Goal: Navigation & Orientation: Find specific page/section

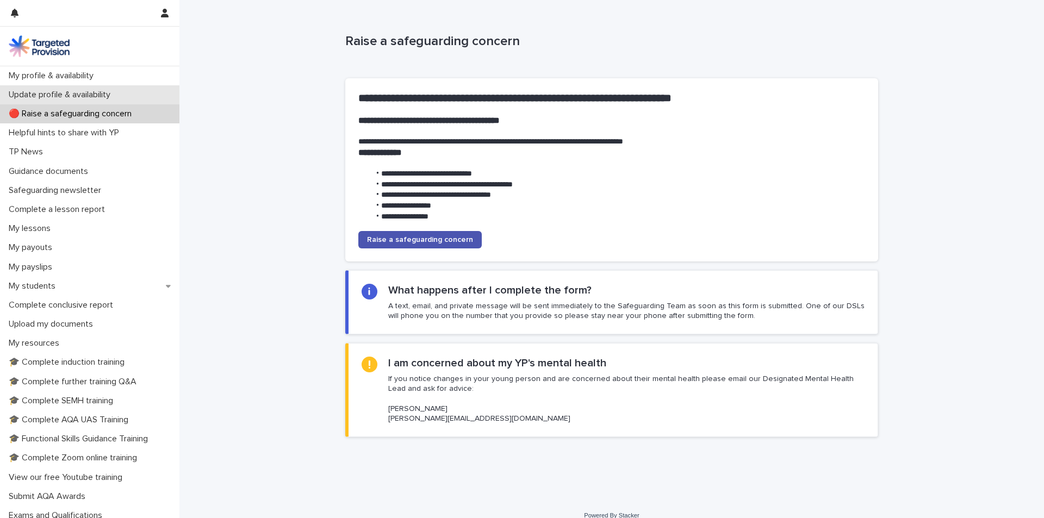
click at [100, 95] on p "Update profile & availability" at bounding box center [61, 95] width 115 height 10
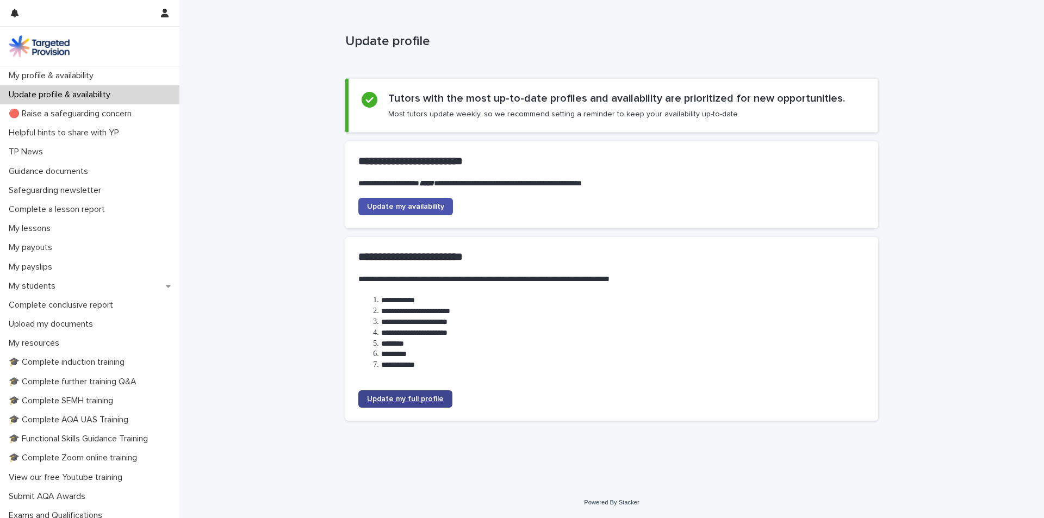
click at [407, 399] on span "Update my full profile" at bounding box center [405, 399] width 77 height 8
click at [102, 75] on p "My profile & availability" at bounding box center [53, 76] width 98 height 10
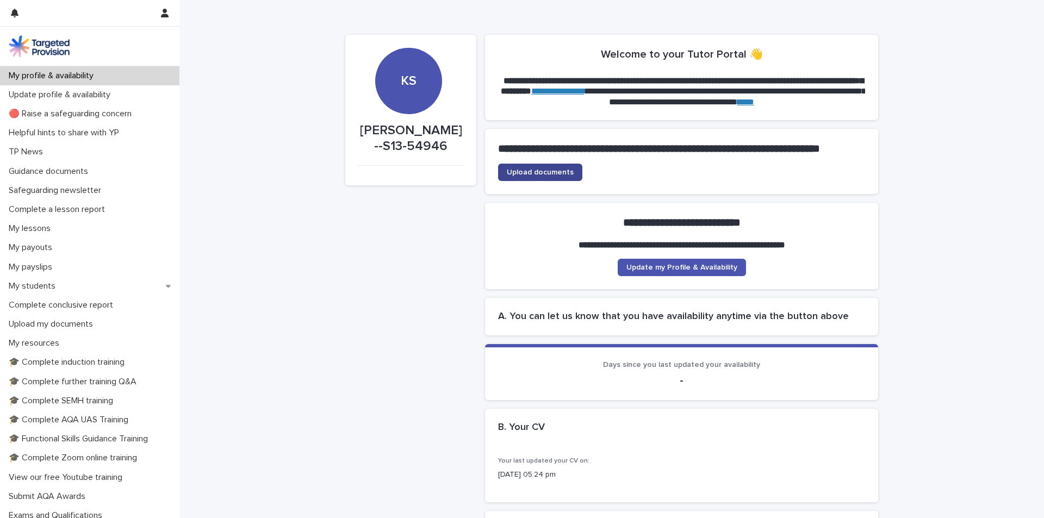
click at [524, 176] on span "Upload documents" at bounding box center [540, 173] width 67 height 8
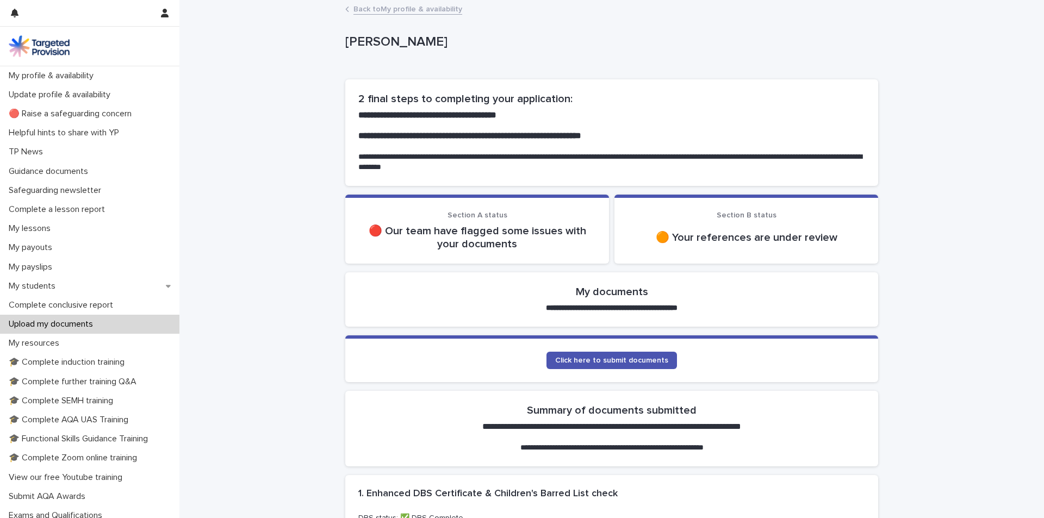
click at [399, 245] on p "🔴 Our team have flagged some issues with your documents" at bounding box center [477, 238] width 238 height 26
drag, startPoint x: 383, startPoint y: 222, endPoint x: 690, endPoint y: 244, distance: 307.5
click at [579, 246] on div "🔴 Our team have flagged some issues with your documents" at bounding box center [477, 236] width 238 height 28
drag, startPoint x: 697, startPoint y: 243, endPoint x: 826, endPoint y: 237, distance: 129.0
click at [826, 237] on p "🟠 Your references are under review" at bounding box center [747, 237] width 238 height 13
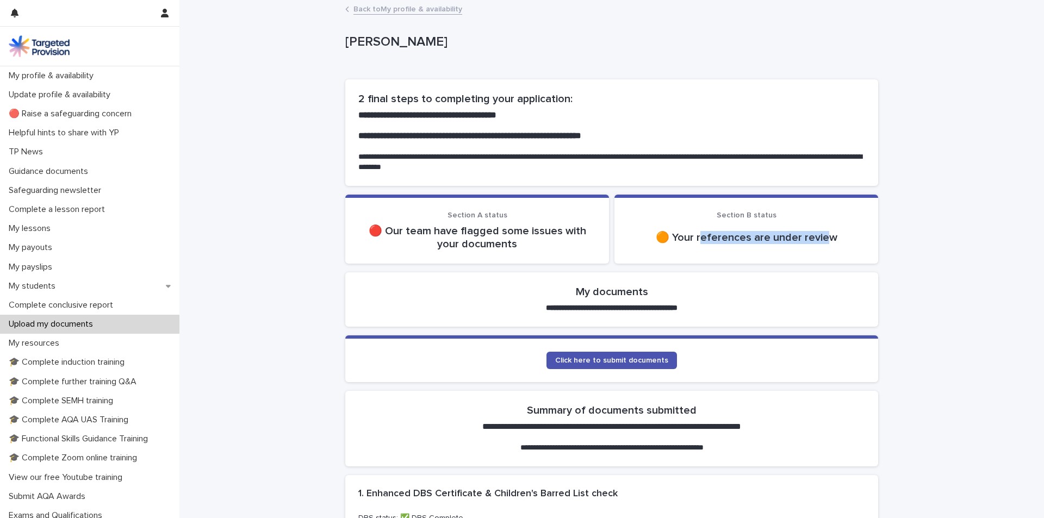
click at [826, 237] on p "🟠 Your references are under review" at bounding box center [747, 237] width 238 height 13
drag, startPoint x: 826, startPoint y: 237, endPoint x: 785, endPoint y: 227, distance: 41.8
click at [824, 237] on p "🟠 Your references are under review" at bounding box center [747, 237] width 238 height 13
click at [638, 245] on div "🟠 Your references are under review" at bounding box center [747, 238] width 238 height 26
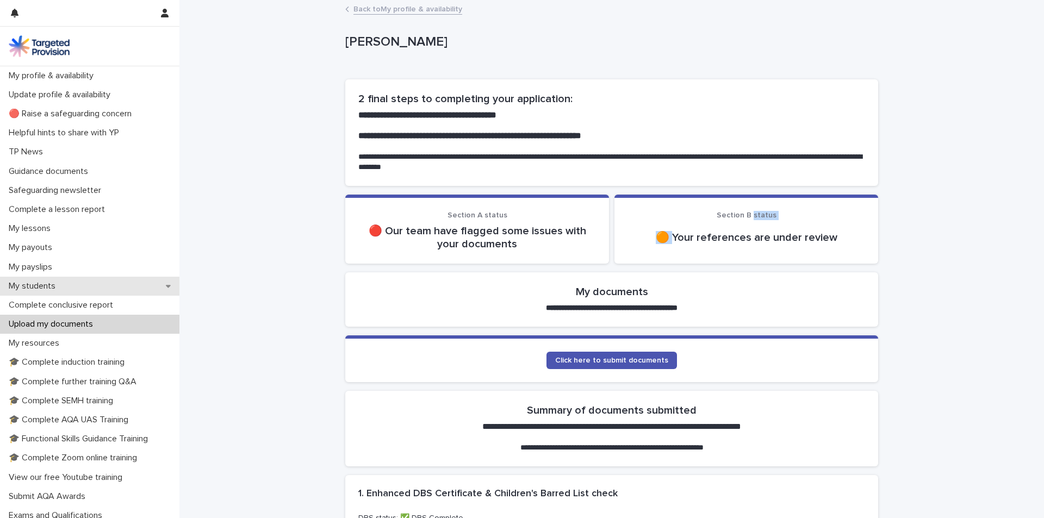
click at [57, 283] on p "My students" at bounding box center [34, 286] width 60 height 10
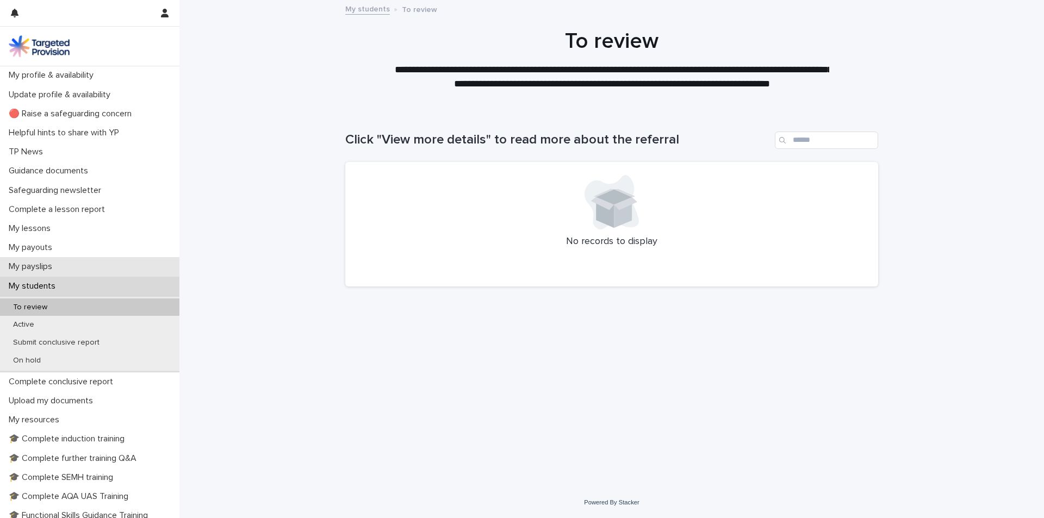
click at [54, 266] on p "My payslips" at bounding box center [32, 267] width 57 height 10
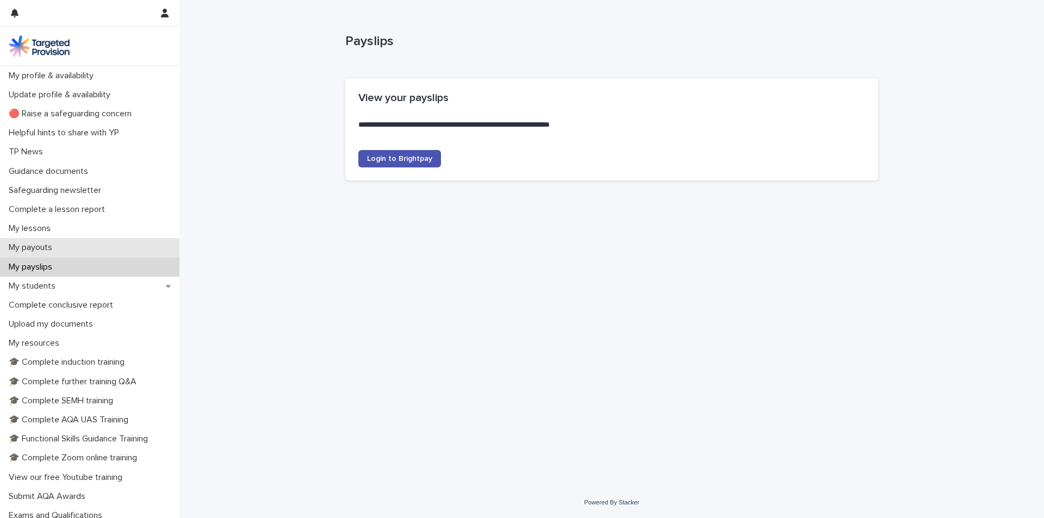
click at [51, 250] on p "My payouts" at bounding box center [32, 248] width 57 height 10
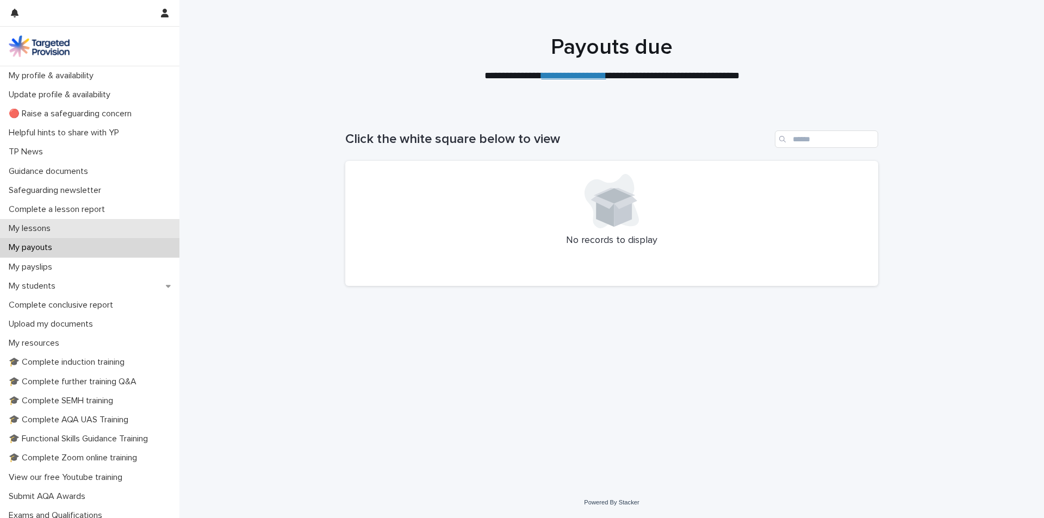
click at [49, 230] on p "My lessons" at bounding box center [31, 229] width 55 height 10
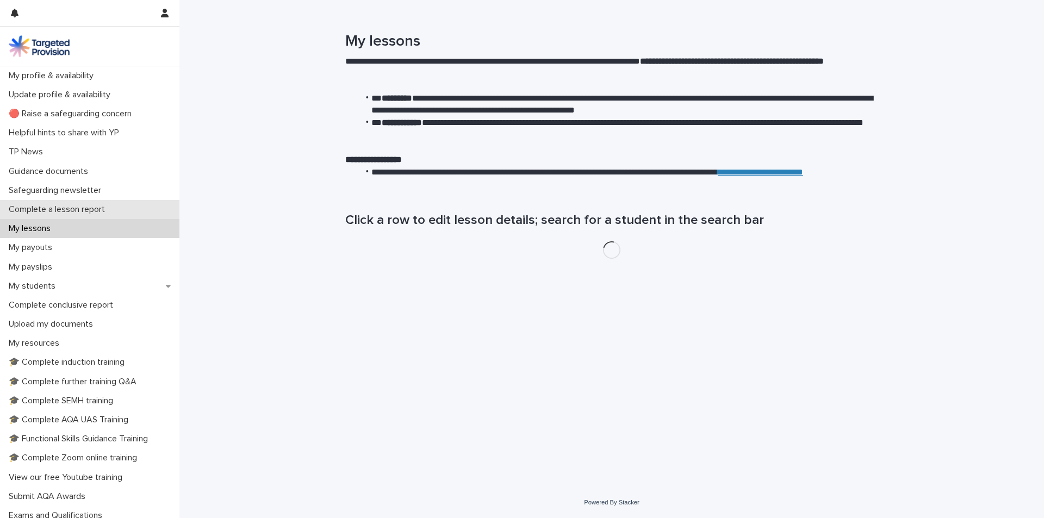
click at [47, 212] on p "Complete a lesson report" at bounding box center [58, 209] width 109 height 10
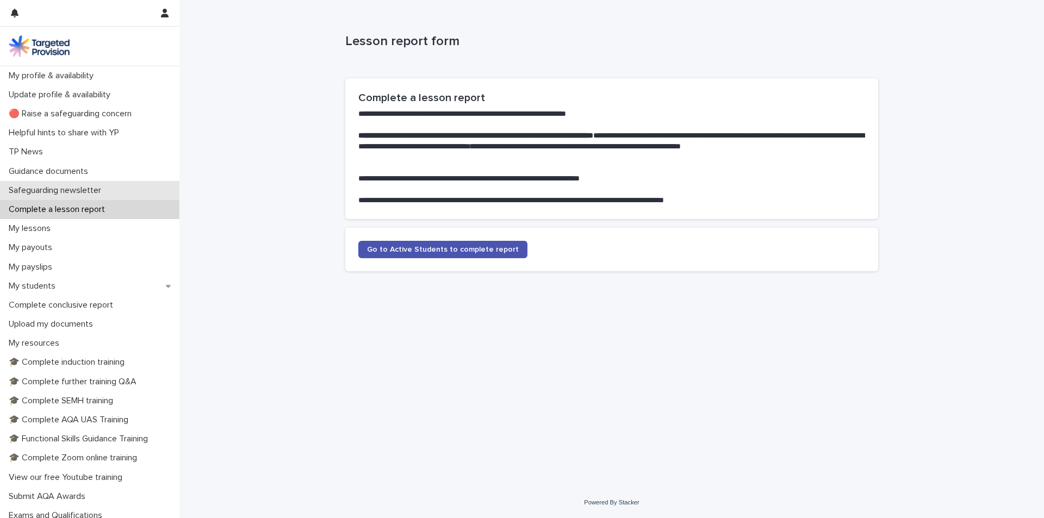
click at [49, 196] on div "Safeguarding newsletter" at bounding box center [89, 190] width 179 height 19
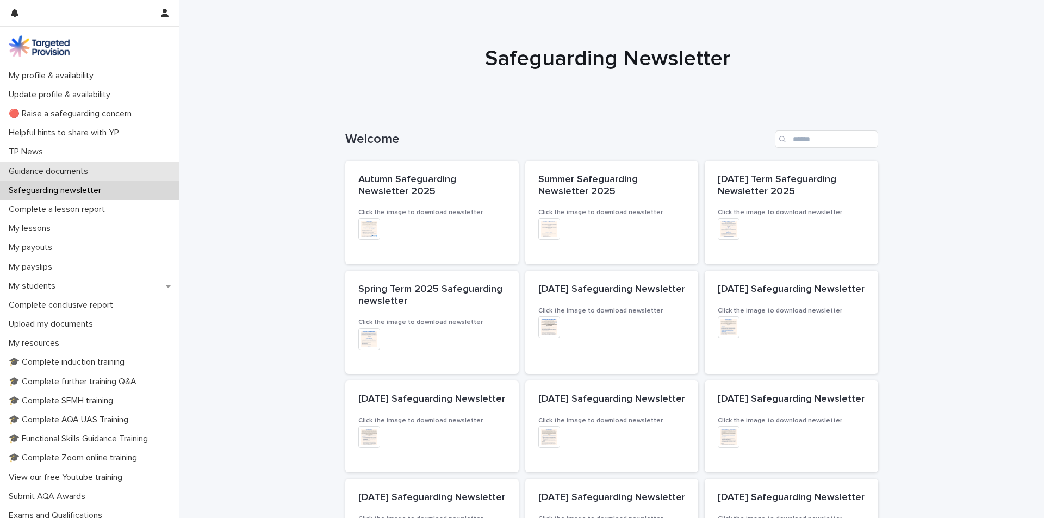
click at [49, 178] on div "Guidance documents" at bounding box center [89, 171] width 179 height 19
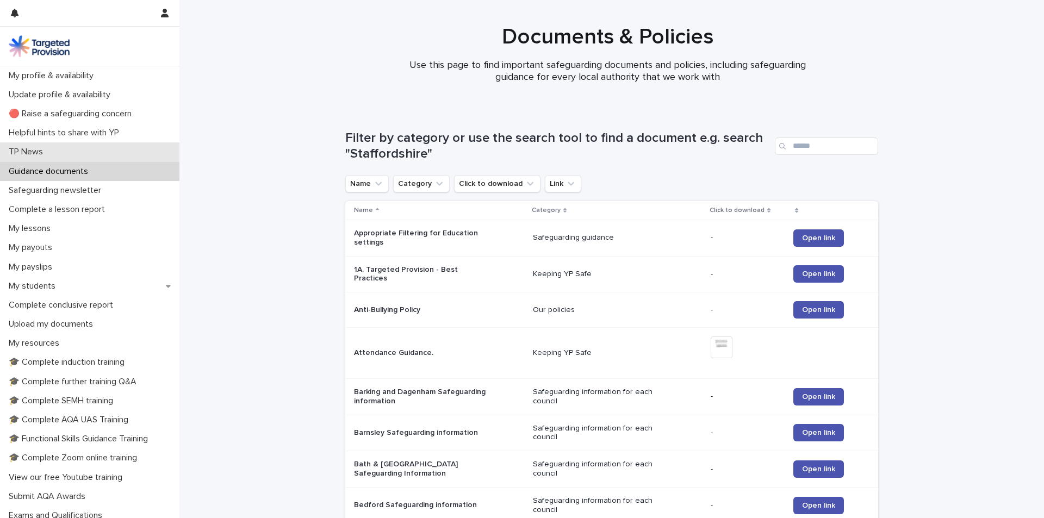
click at [60, 153] on div "TP News" at bounding box center [89, 151] width 179 height 19
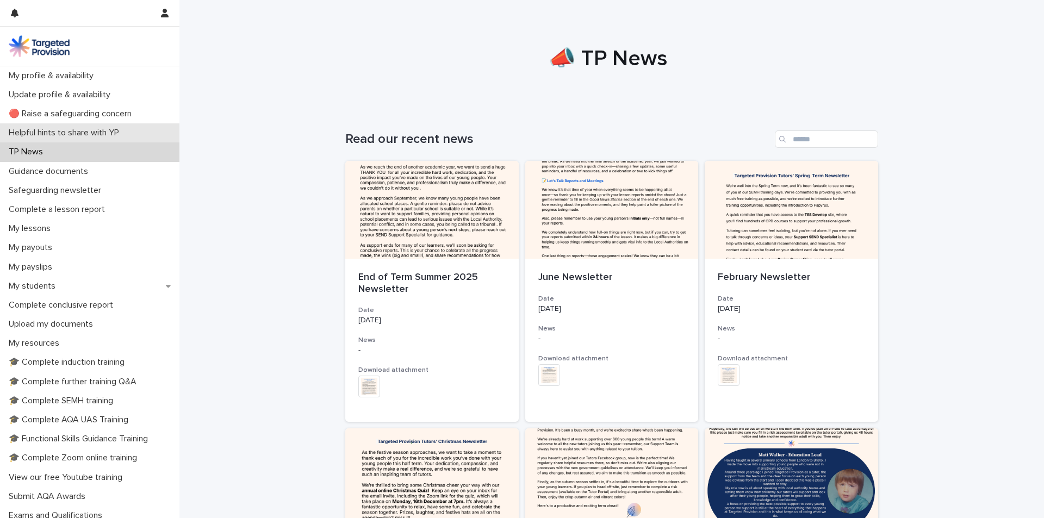
click at [71, 132] on p "Helpful hints to share with YP" at bounding box center [65, 133] width 123 height 10
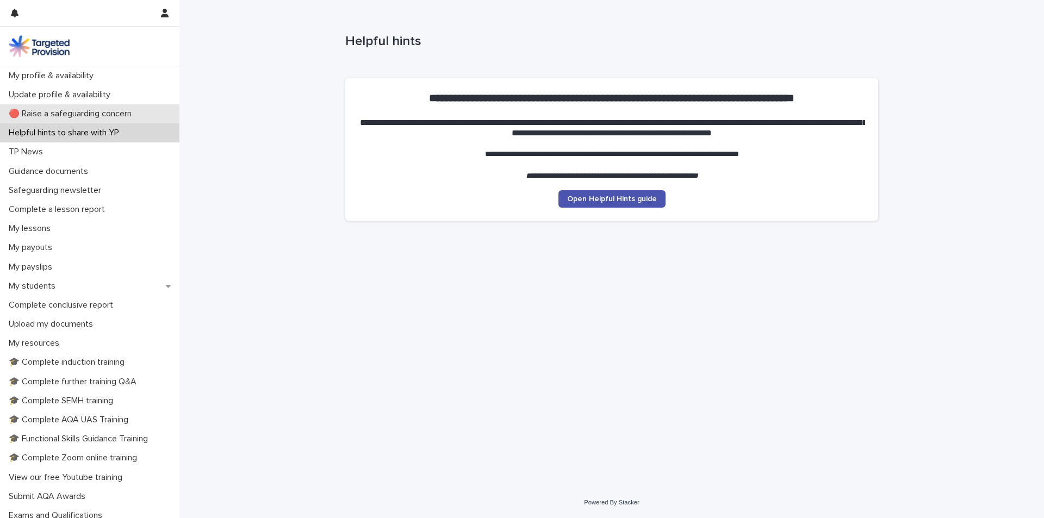
click at [77, 118] on p "🔴 Raise a safeguarding concern" at bounding box center [72, 114] width 136 height 10
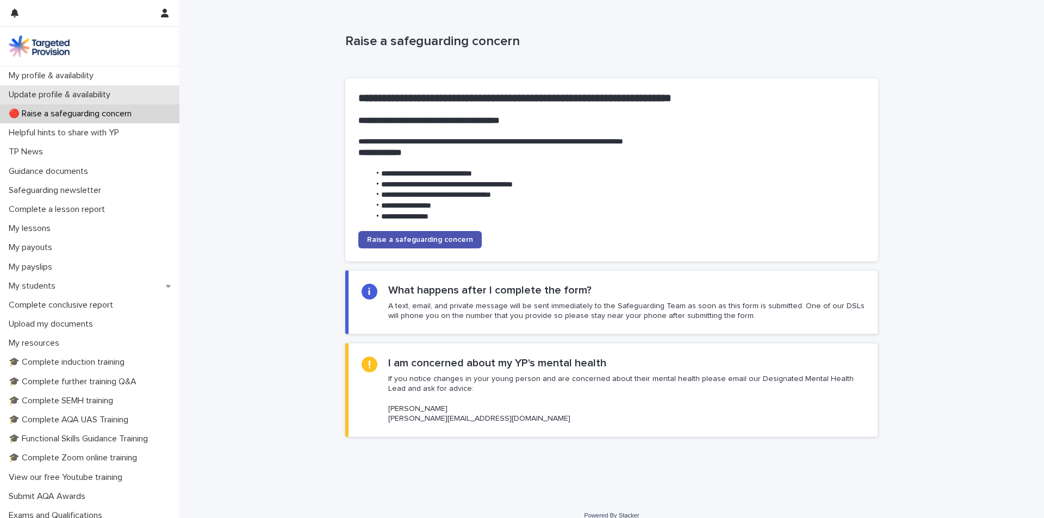
click at [78, 104] on div "Update profile & availability" at bounding box center [89, 94] width 179 height 19
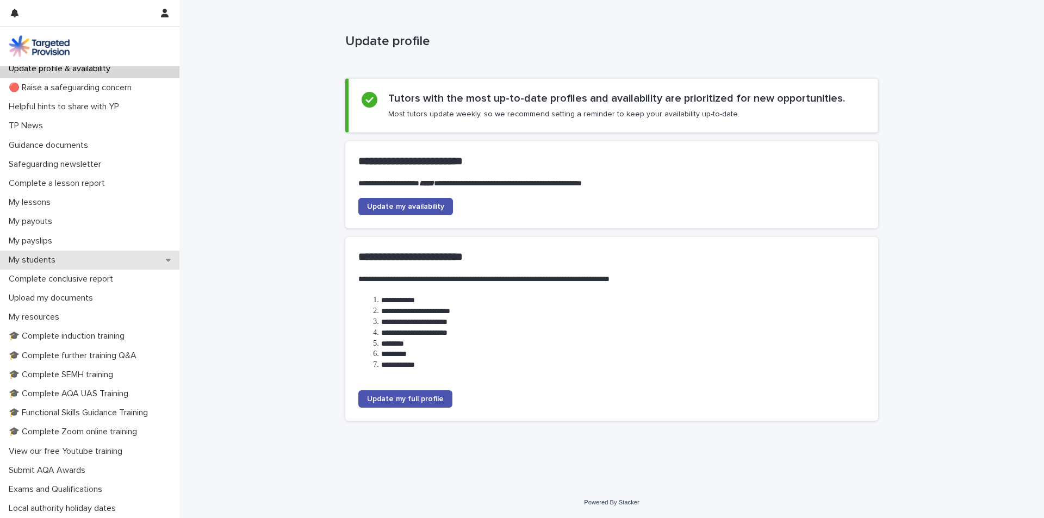
scroll to position [54, 0]
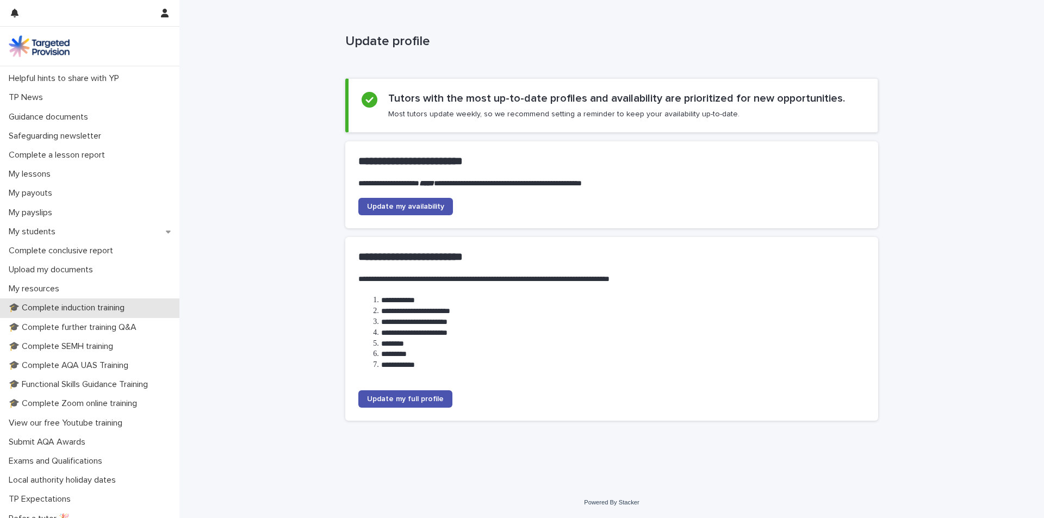
click at [92, 306] on p "🎓 Complete induction training" at bounding box center [68, 308] width 129 height 10
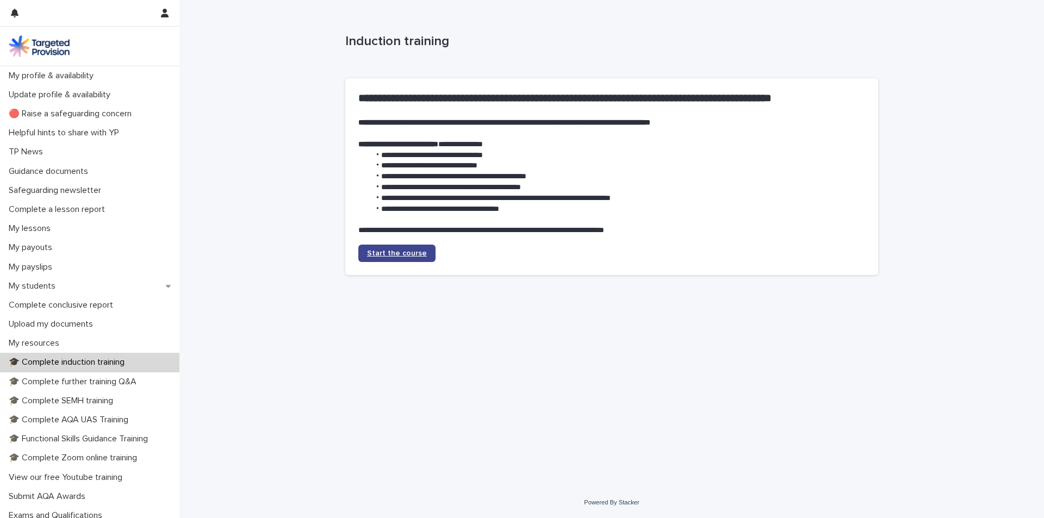
click at [405, 256] on span "Start the course" at bounding box center [397, 254] width 60 height 8
click at [103, 117] on p "🔴 Raise a safeguarding concern" at bounding box center [72, 114] width 136 height 10
